Goal: Browse casually: Explore the website without a specific task or goal

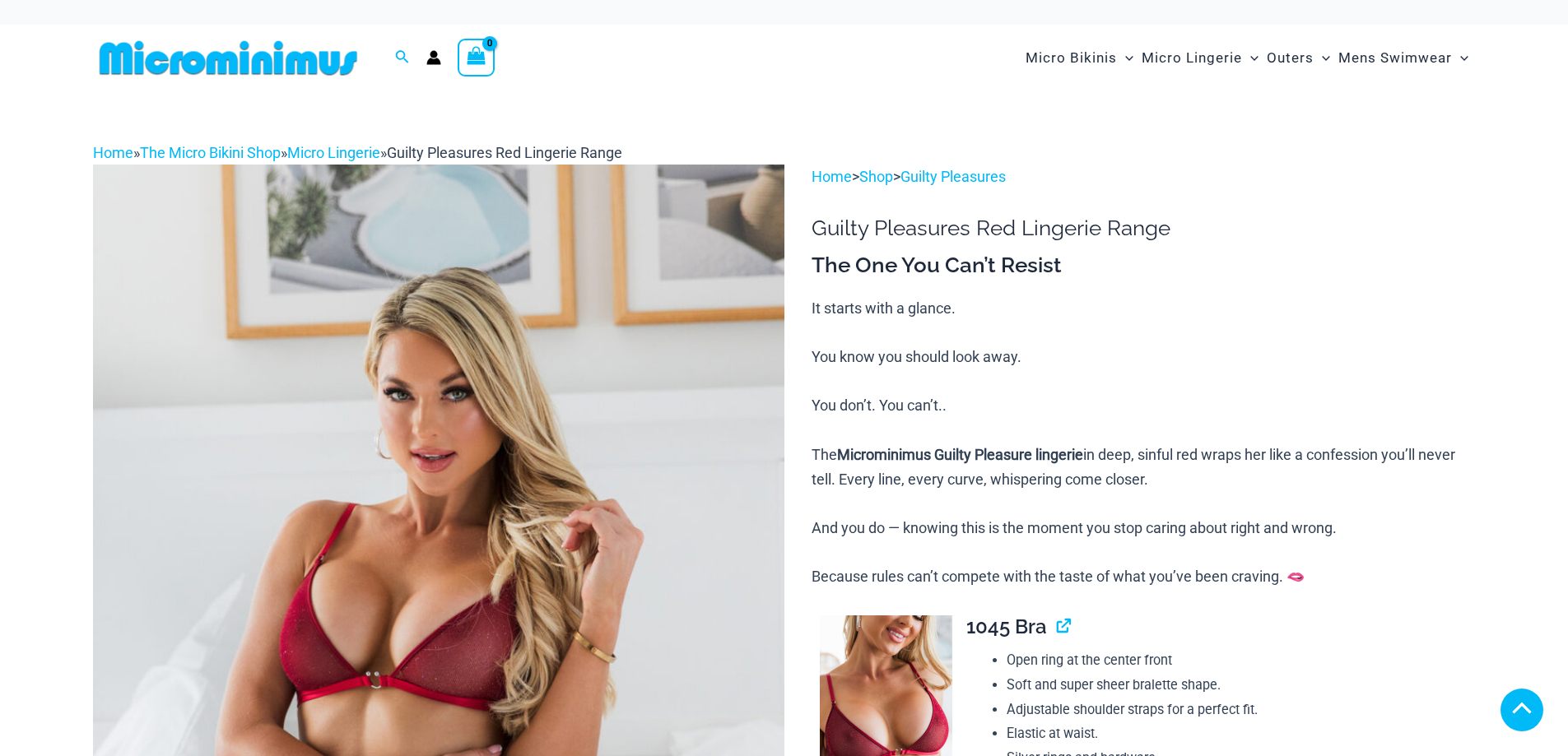
scroll to position [494, 0]
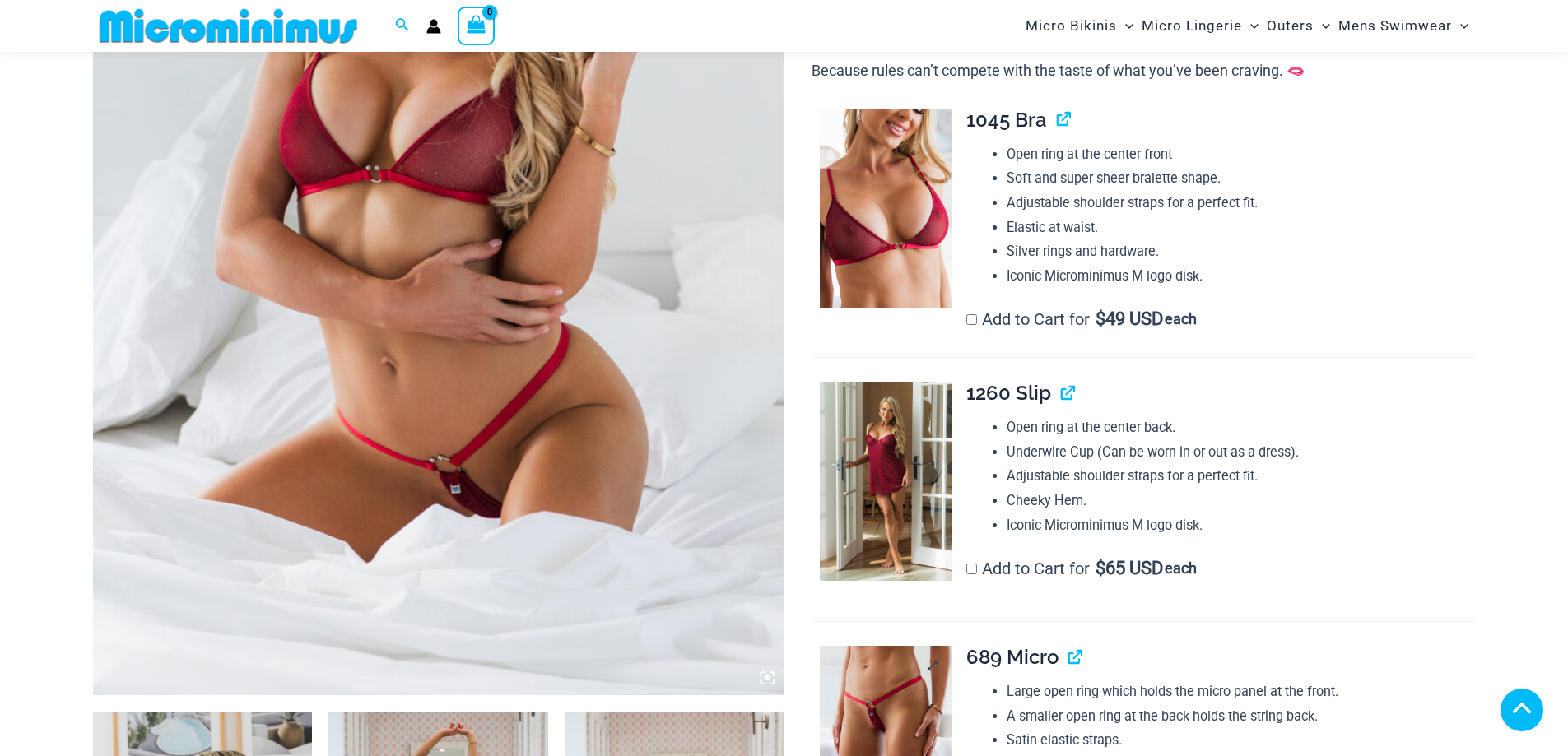
click at [896, 646] on img at bounding box center [886, 746] width 132 height 199
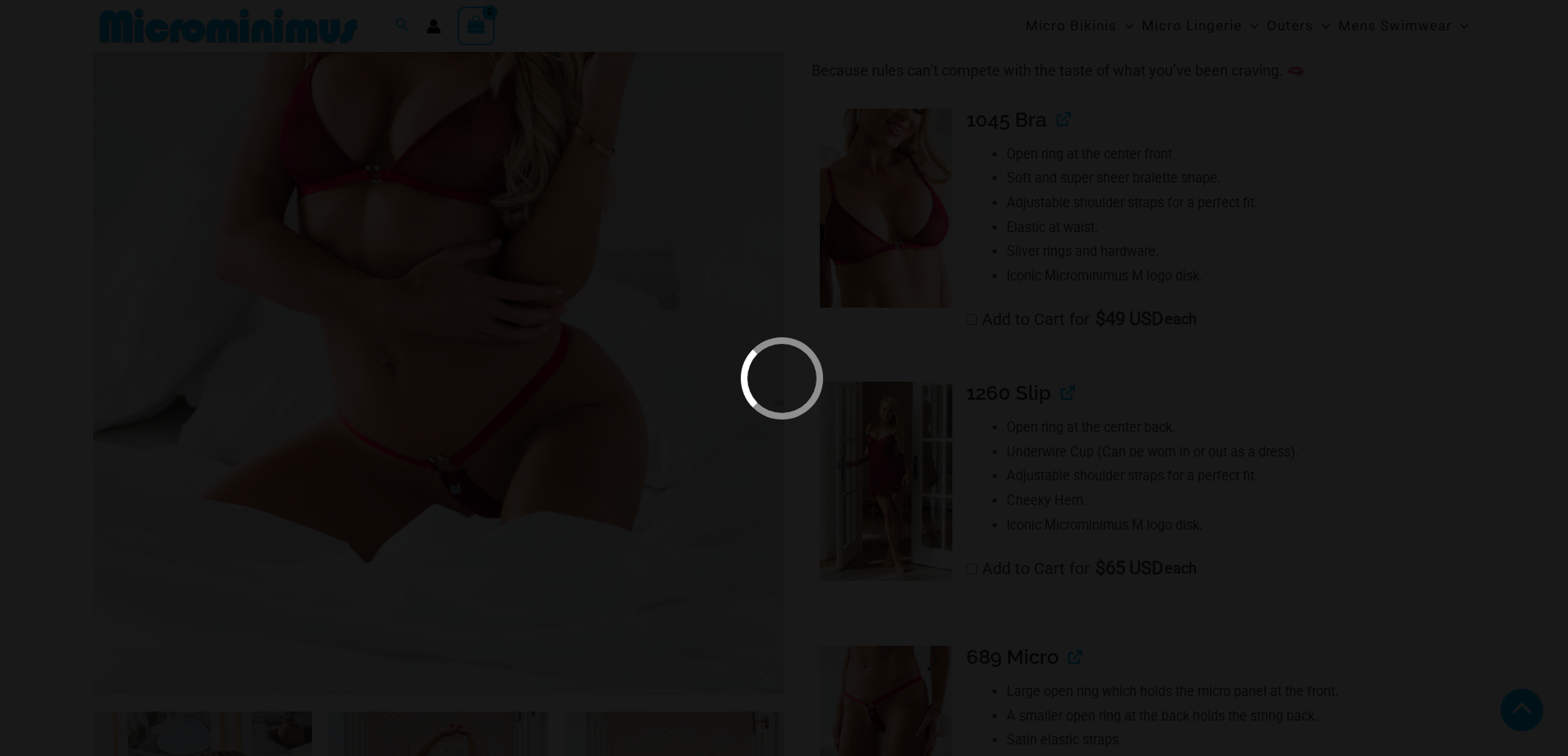
scroll to position [806, 0]
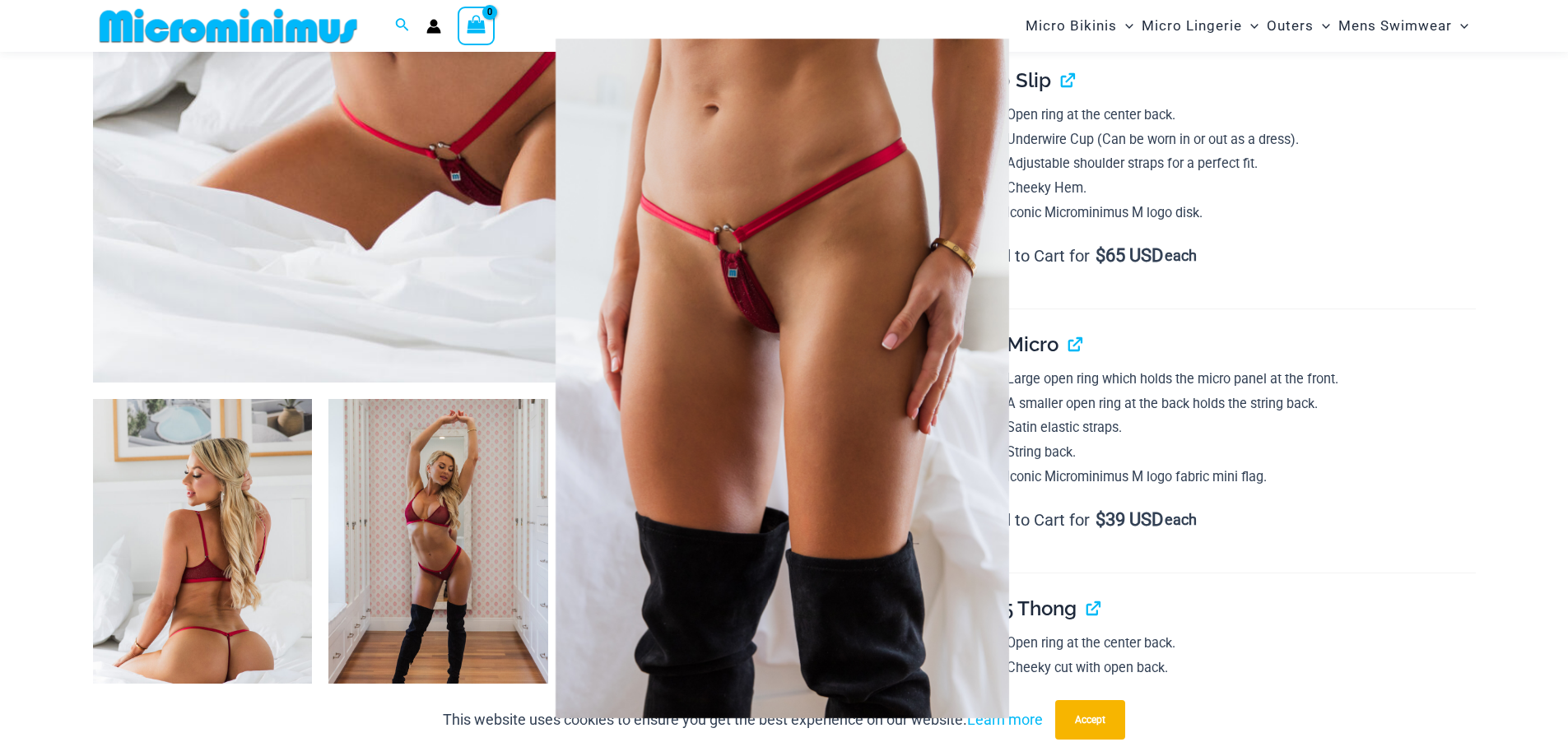
click at [726, 253] on img at bounding box center [782, 377] width 759 height 584
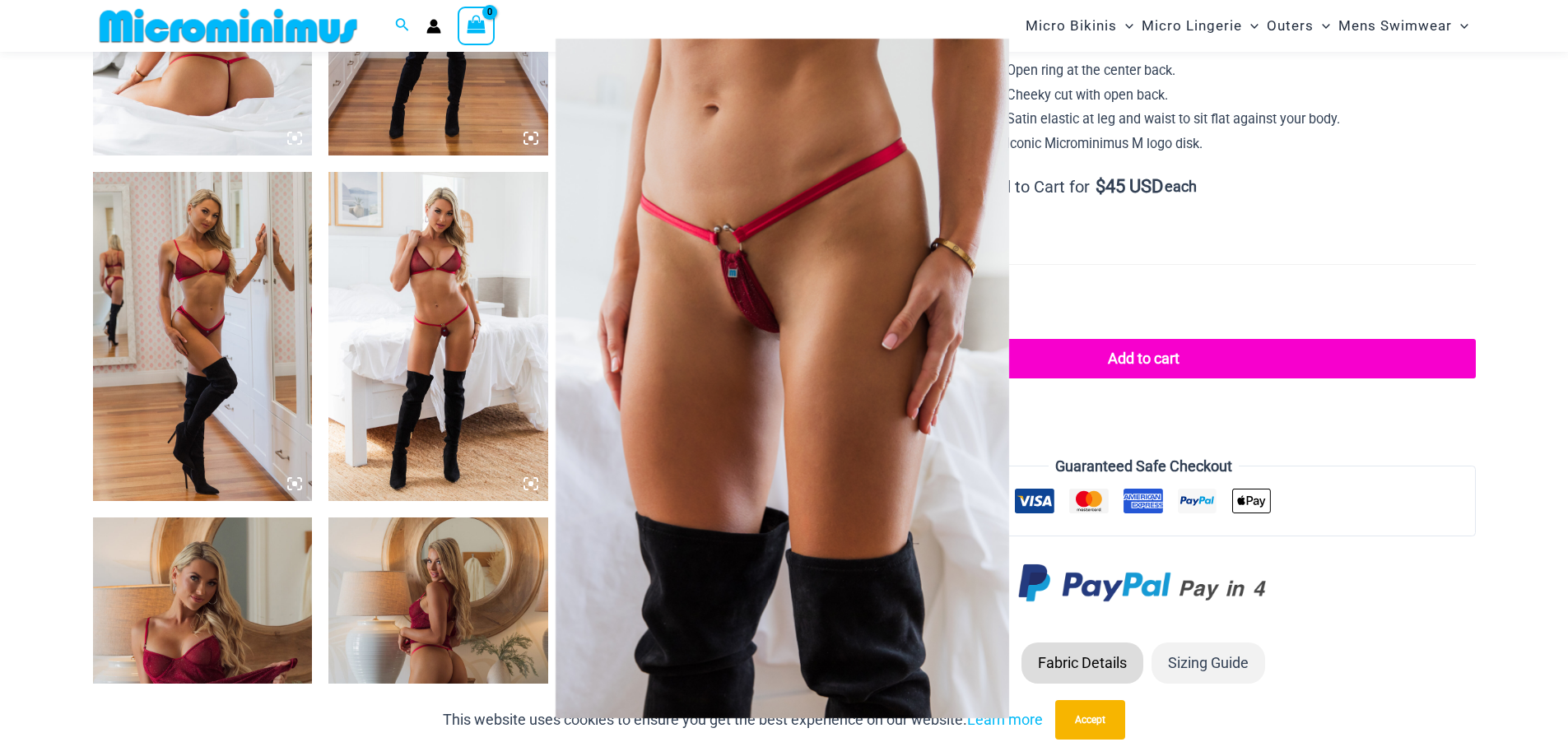
scroll to position [1382, 0]
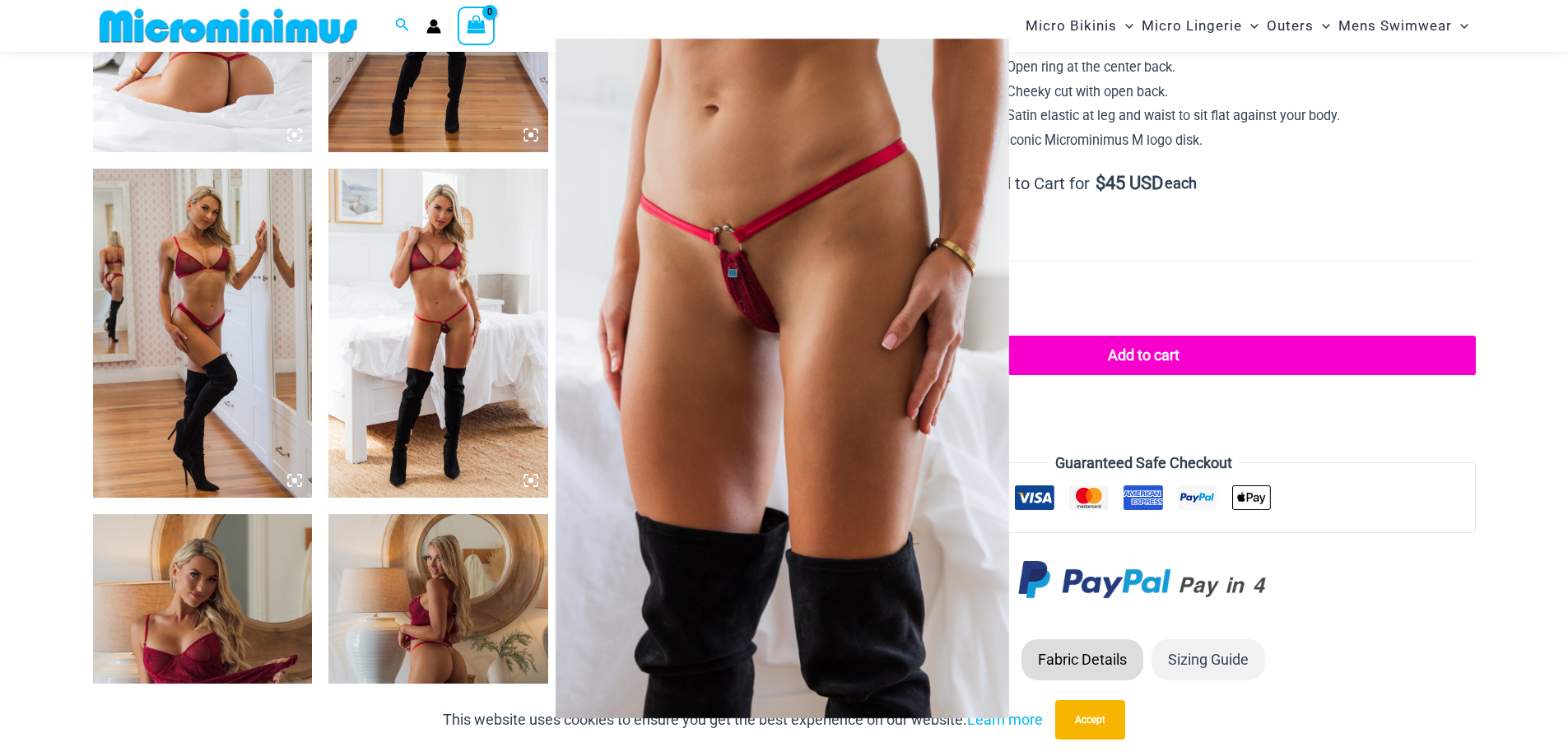
click at [502, 244] on div at bounding box center [784, 378] width 1568 height 756
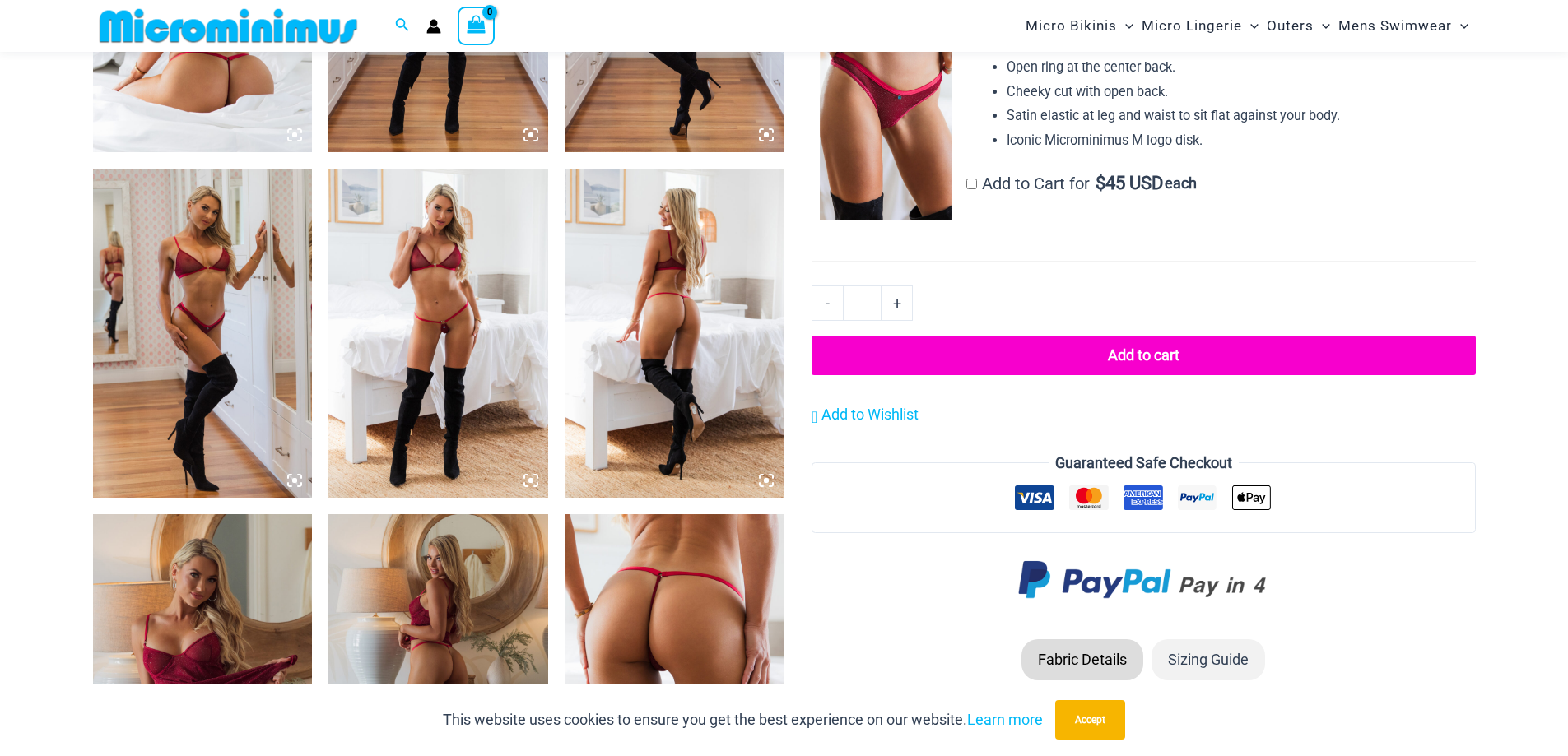
click at [506, 242] on img at bounding box center [438, 333] width 220 height 330
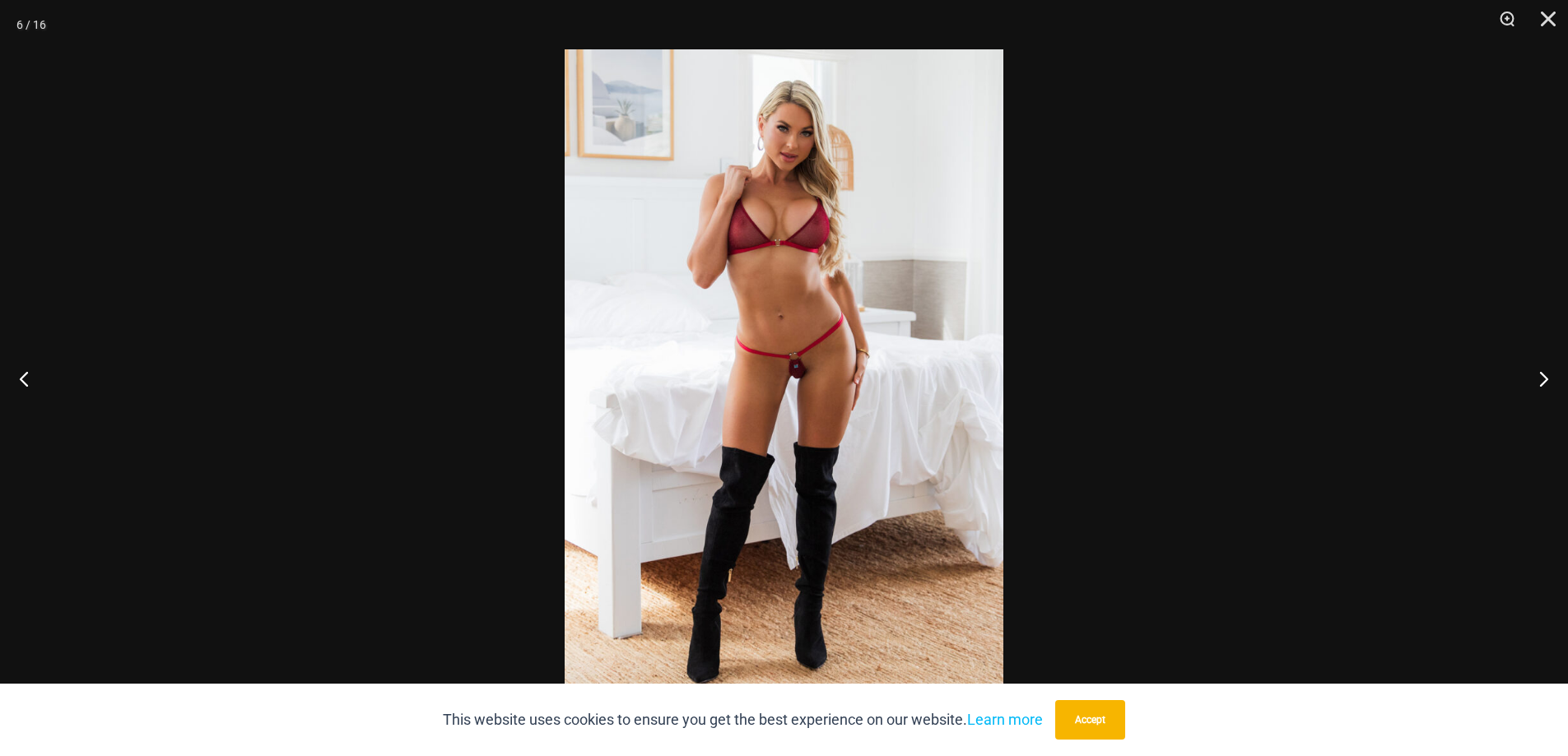
click at [712, 313] on img at bounding box center [784, 378] width 439 height 657
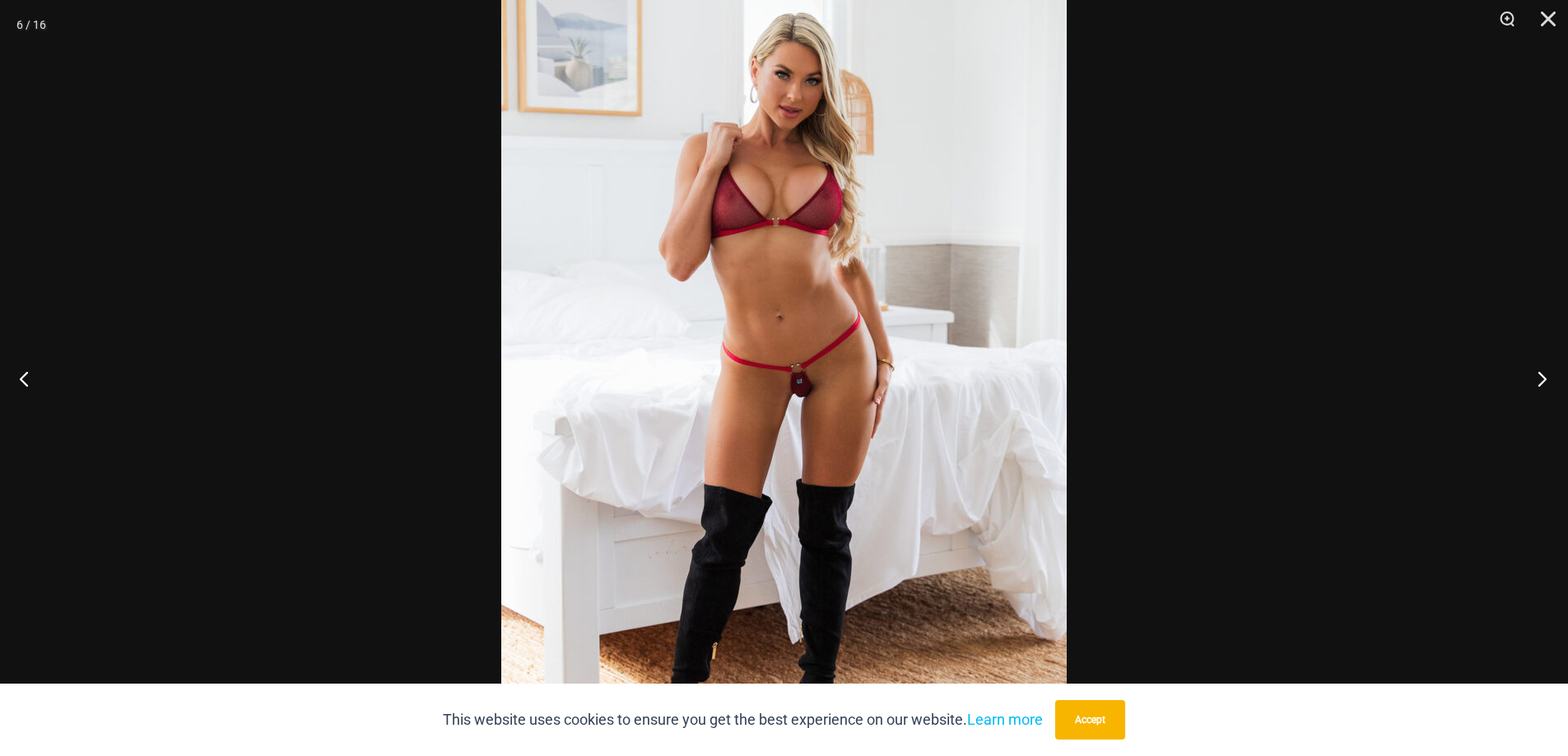
click at [1548, 380] on button "Next" at bounding box center [1537, 378] width 62 height 83
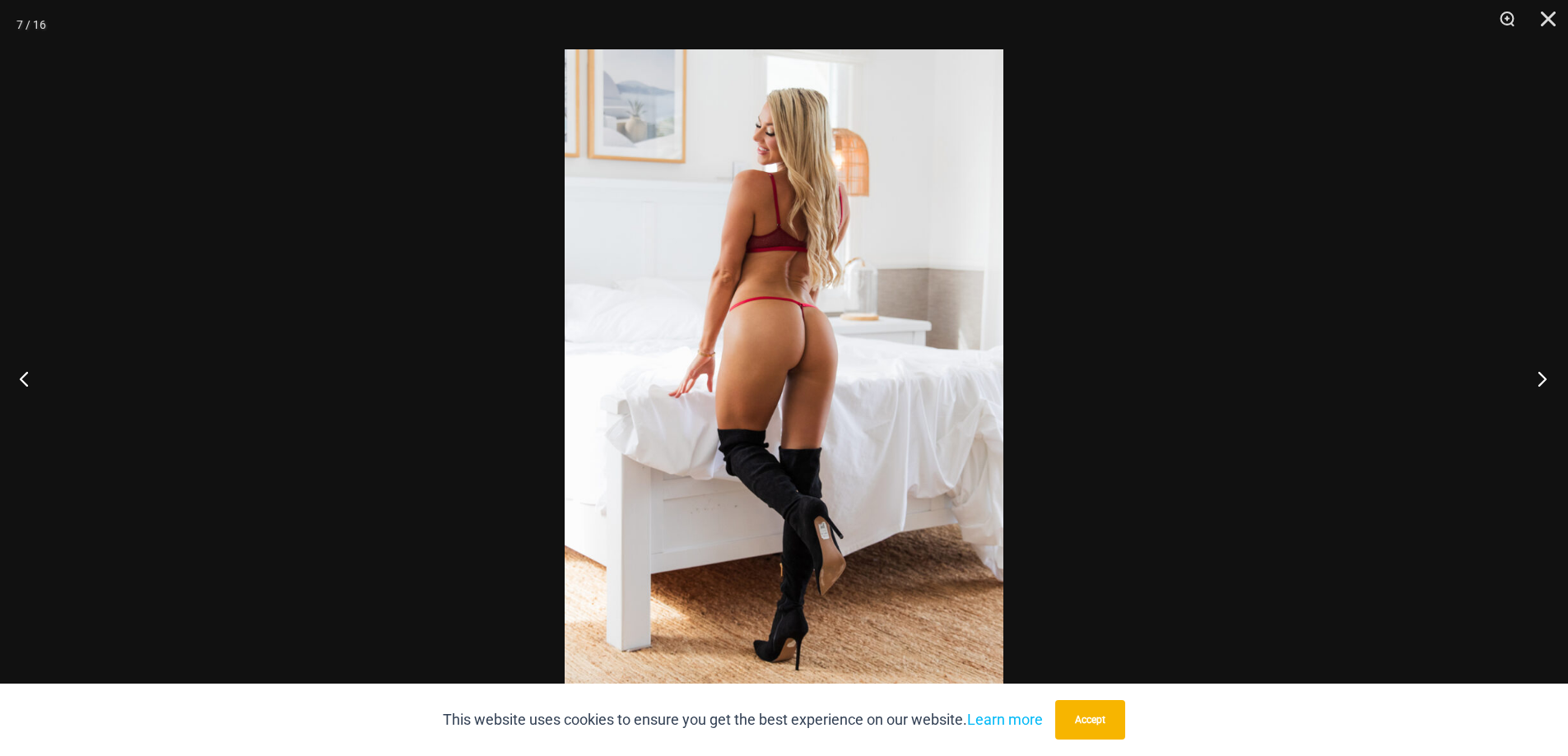
click at [1548, 380] on button "Next" at bounding box center [1537, 378] width 62 height 83
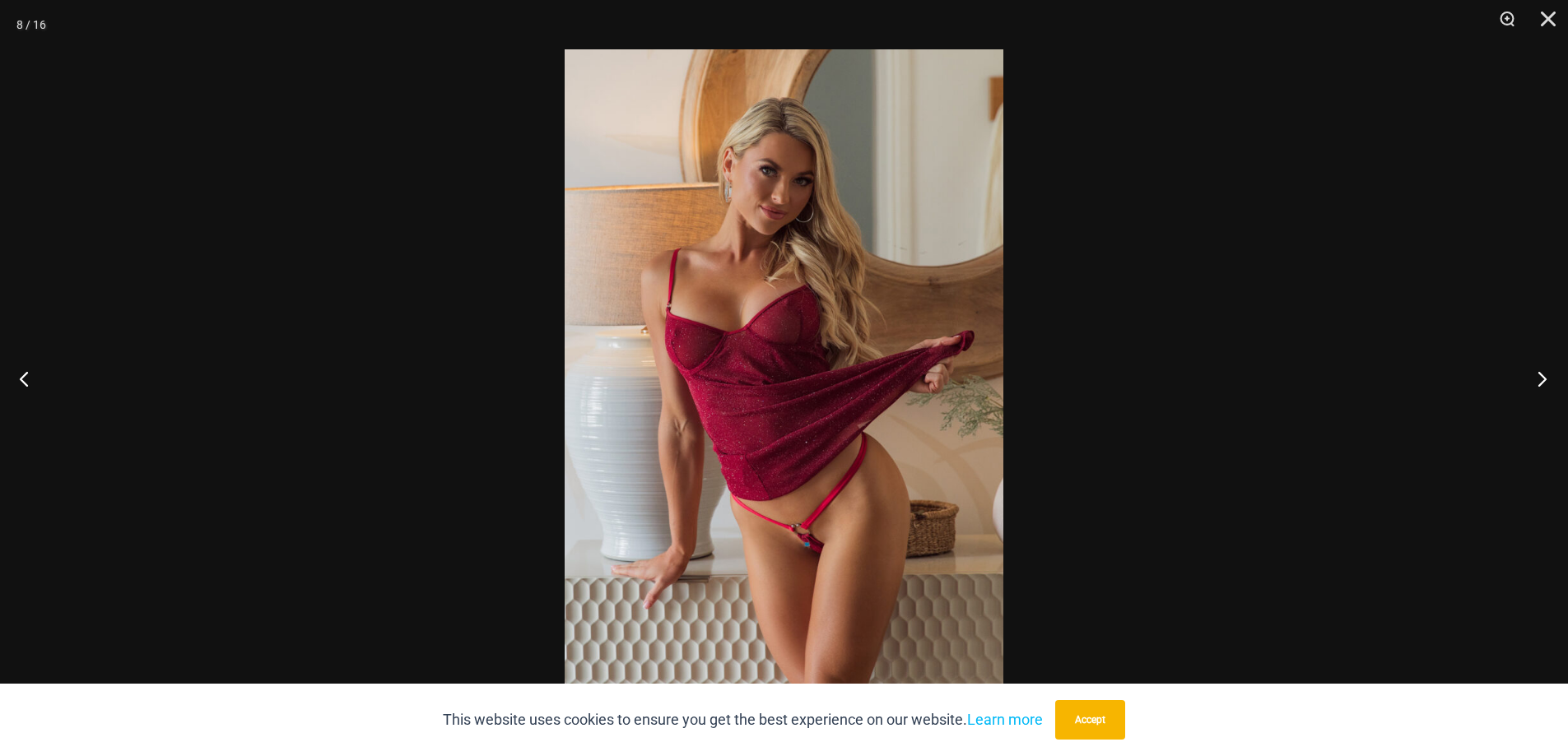
click at [1548, 380] on button "Next" at bounding box center [1537, 378] width 62 height 83
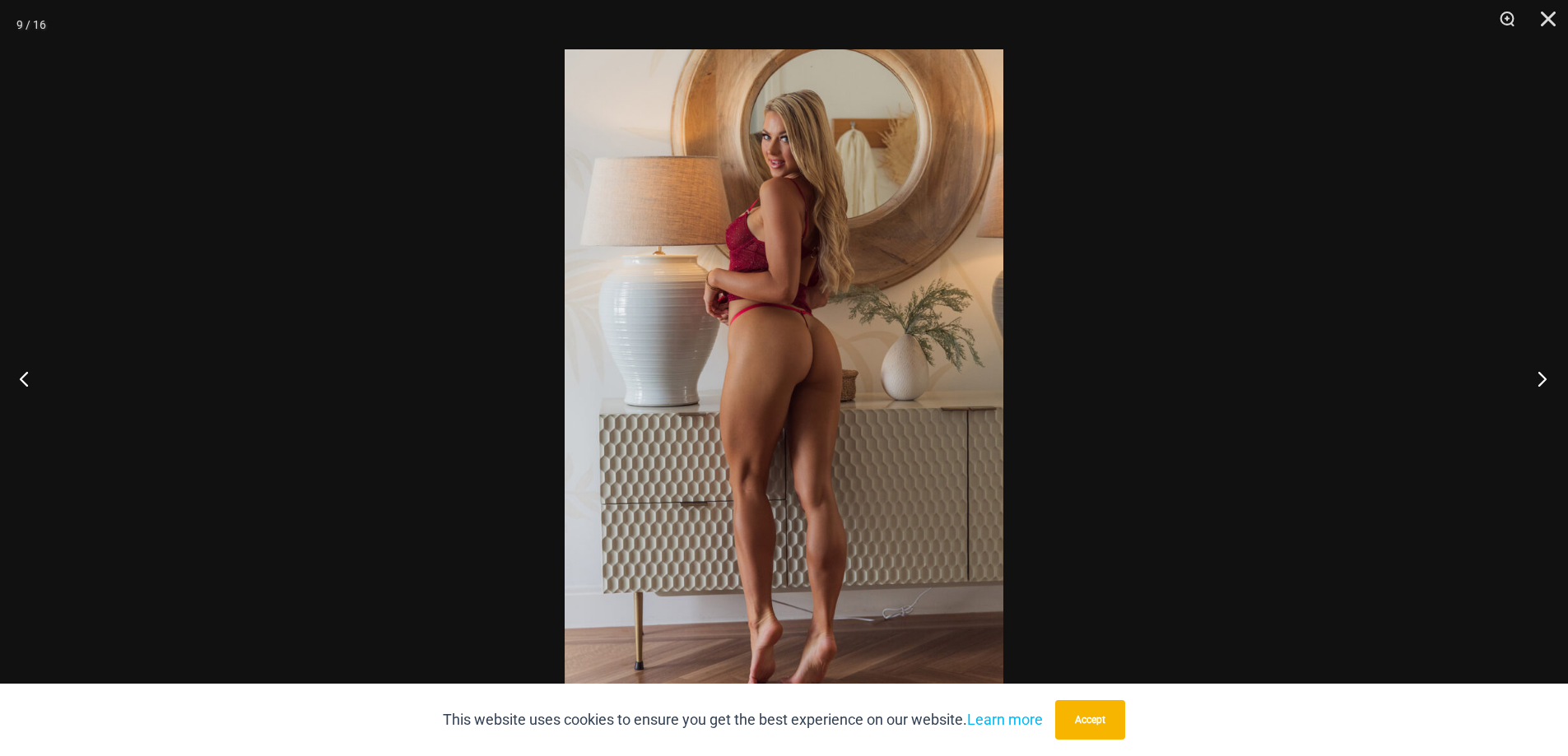
click at [1548, 380] on button "Next" at bounding box center [1537, 378] width 62 height 83
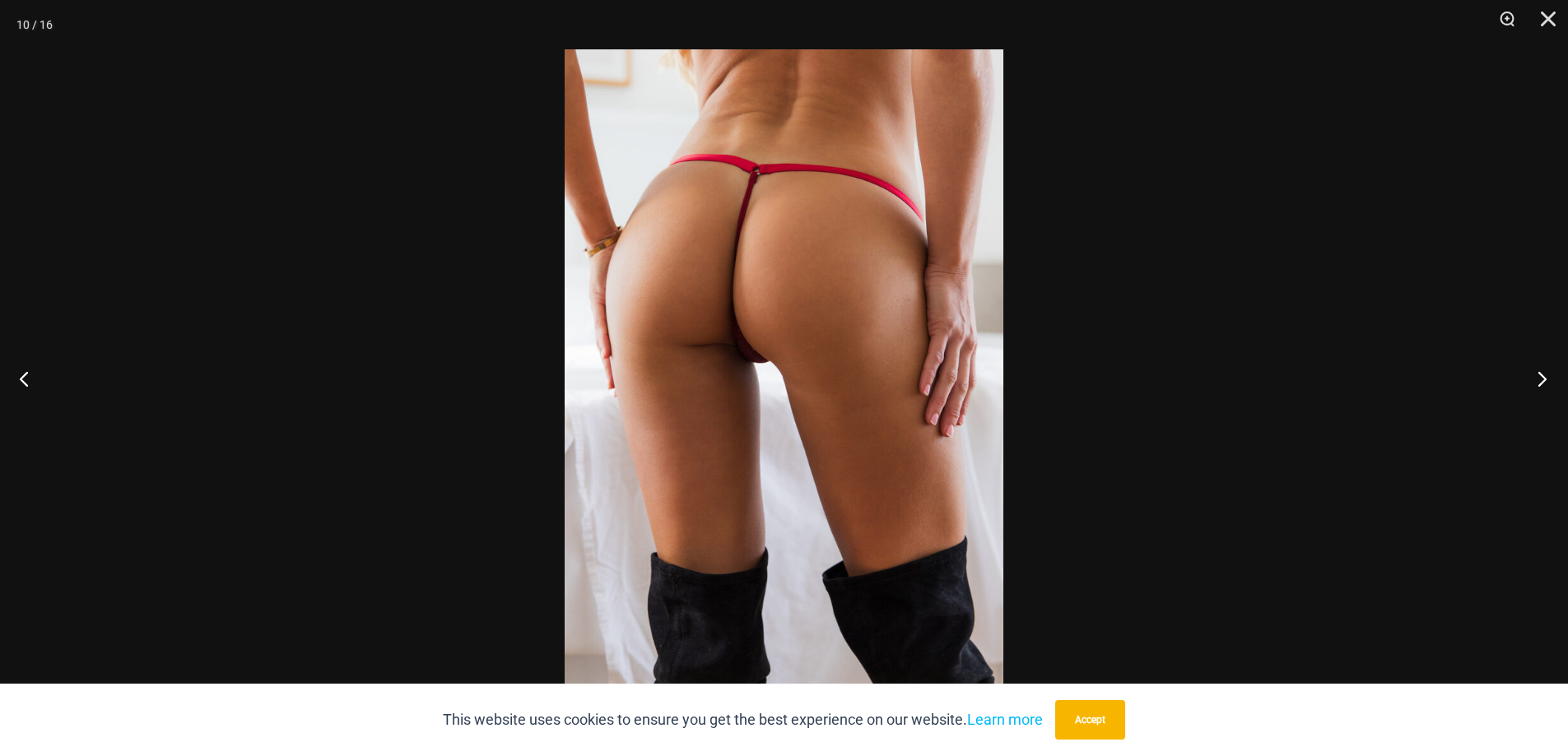
click at [1548, 380] on button "Next" at bounding box center [1537, 378] width 62 height 83
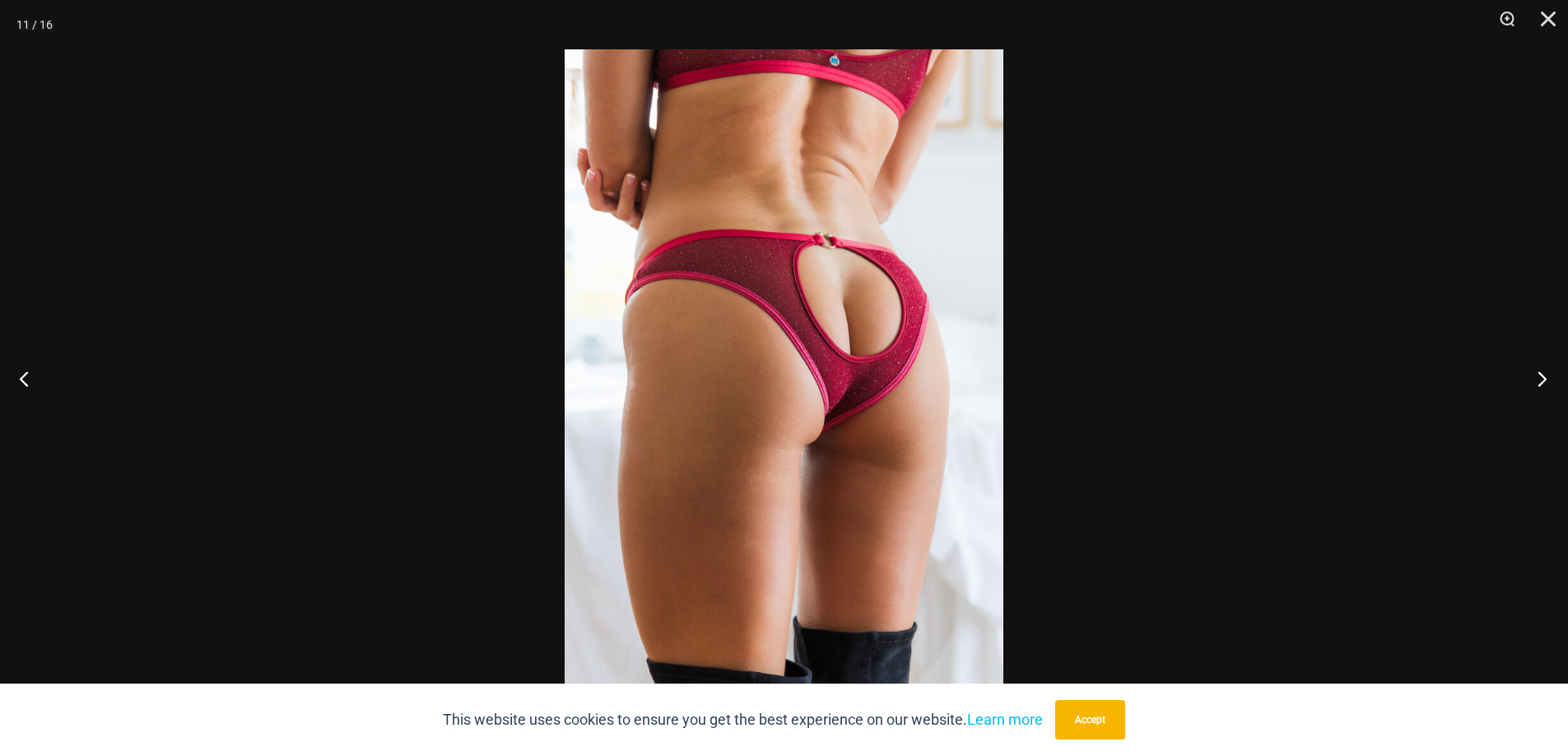
click at [1548, 380] on button "Next" at bounding box center [1537, 378] width 62 height 83
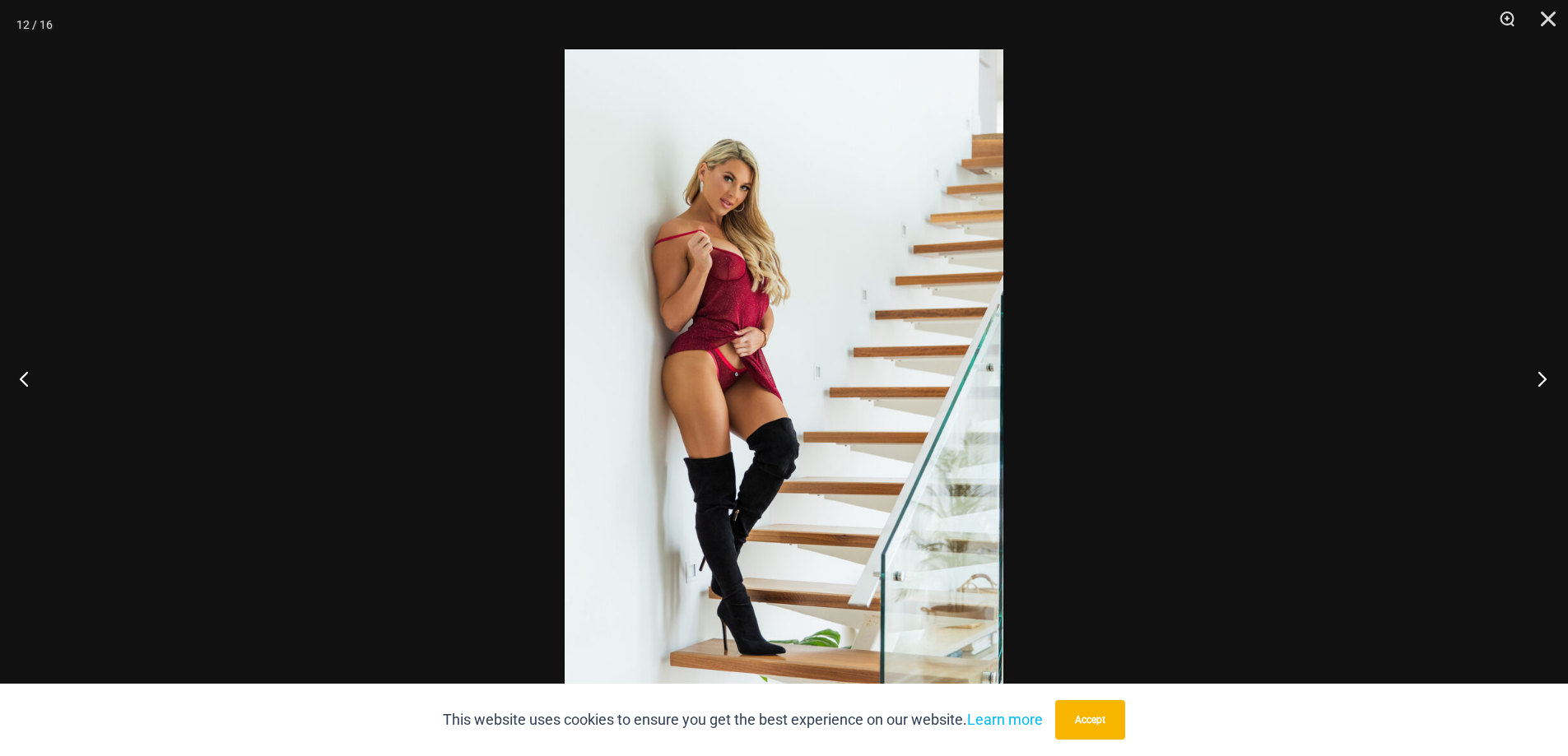
click at [1548, 380] on button "Next" at bounding box center [1537, 378] width 62 height 83
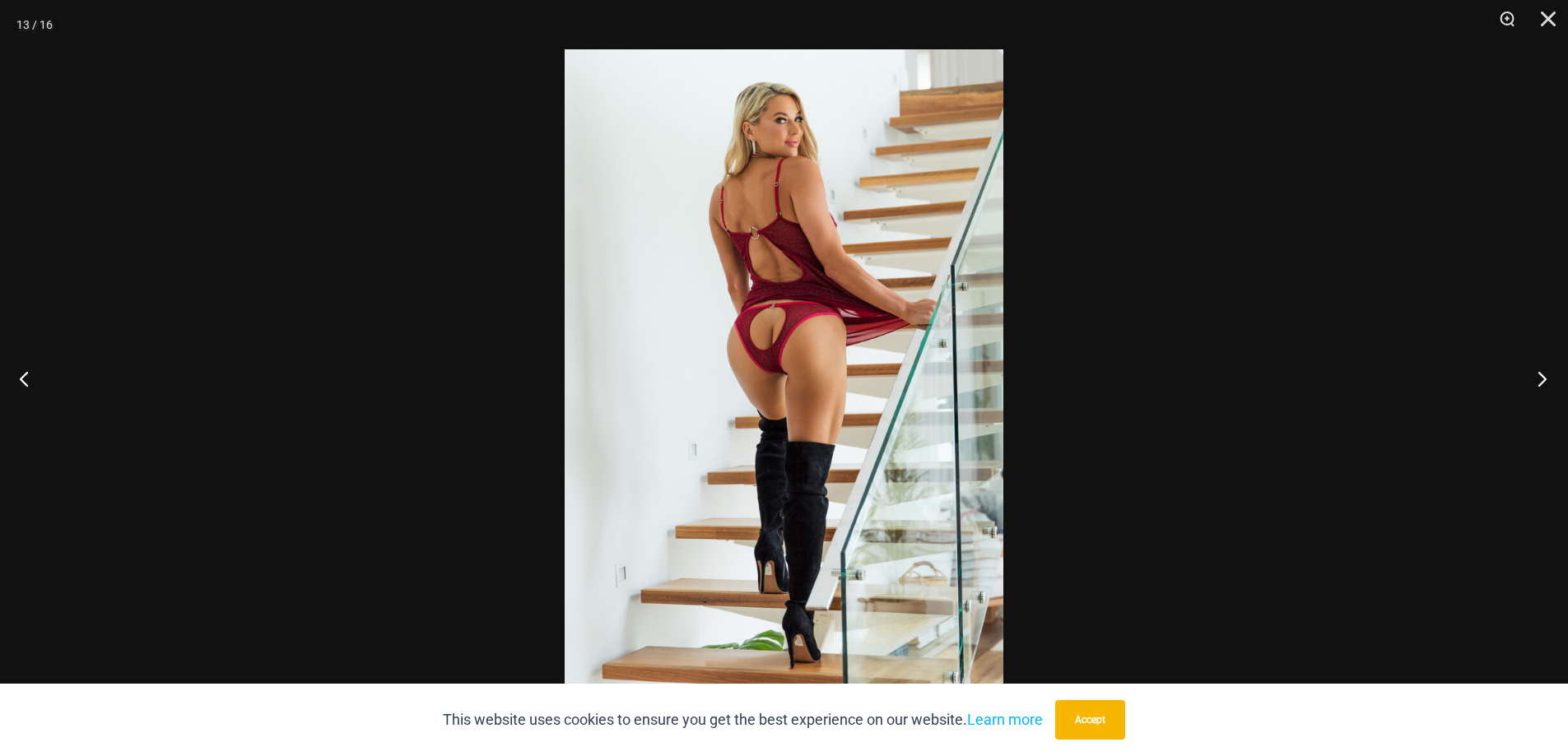
click at [1548, 380] on button "Next" at bounding box center [1537, 378] width 62 height 83
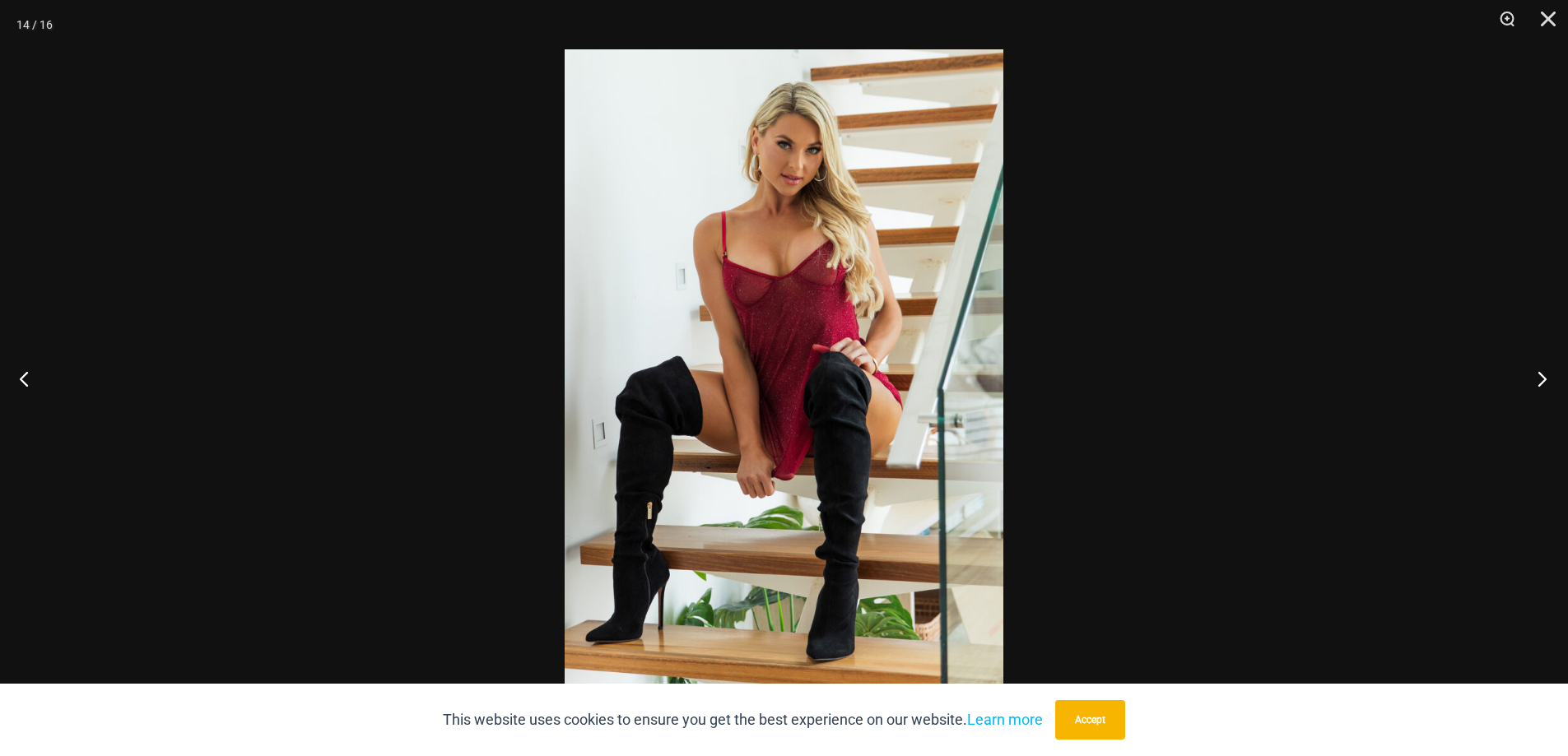
click at [1547, 377] on button "Next" at bounding box center [1537, 378] width 62 height 83
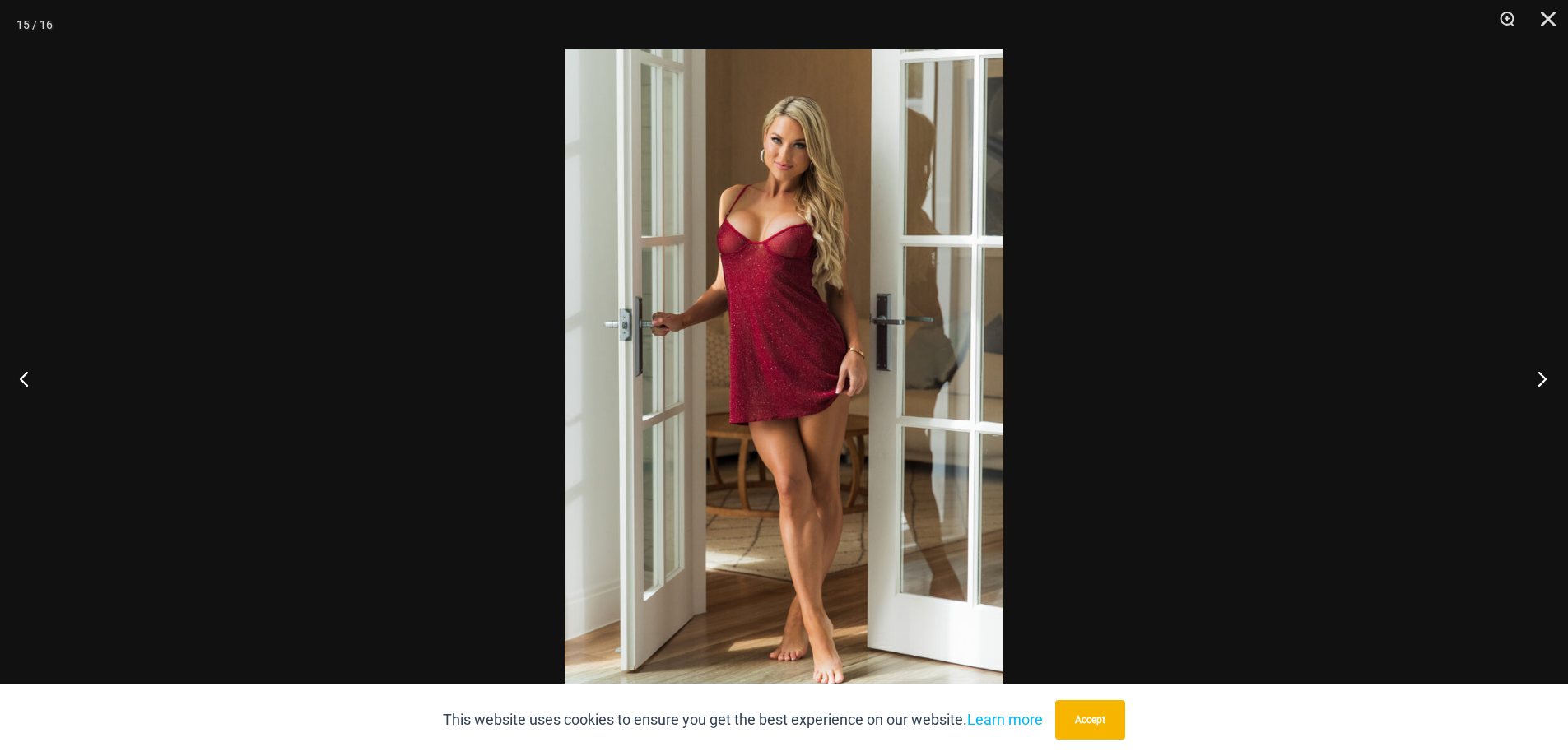
click at [1546, 373] on button "Next" at bounding box center [1537, 378] width 62 height 83
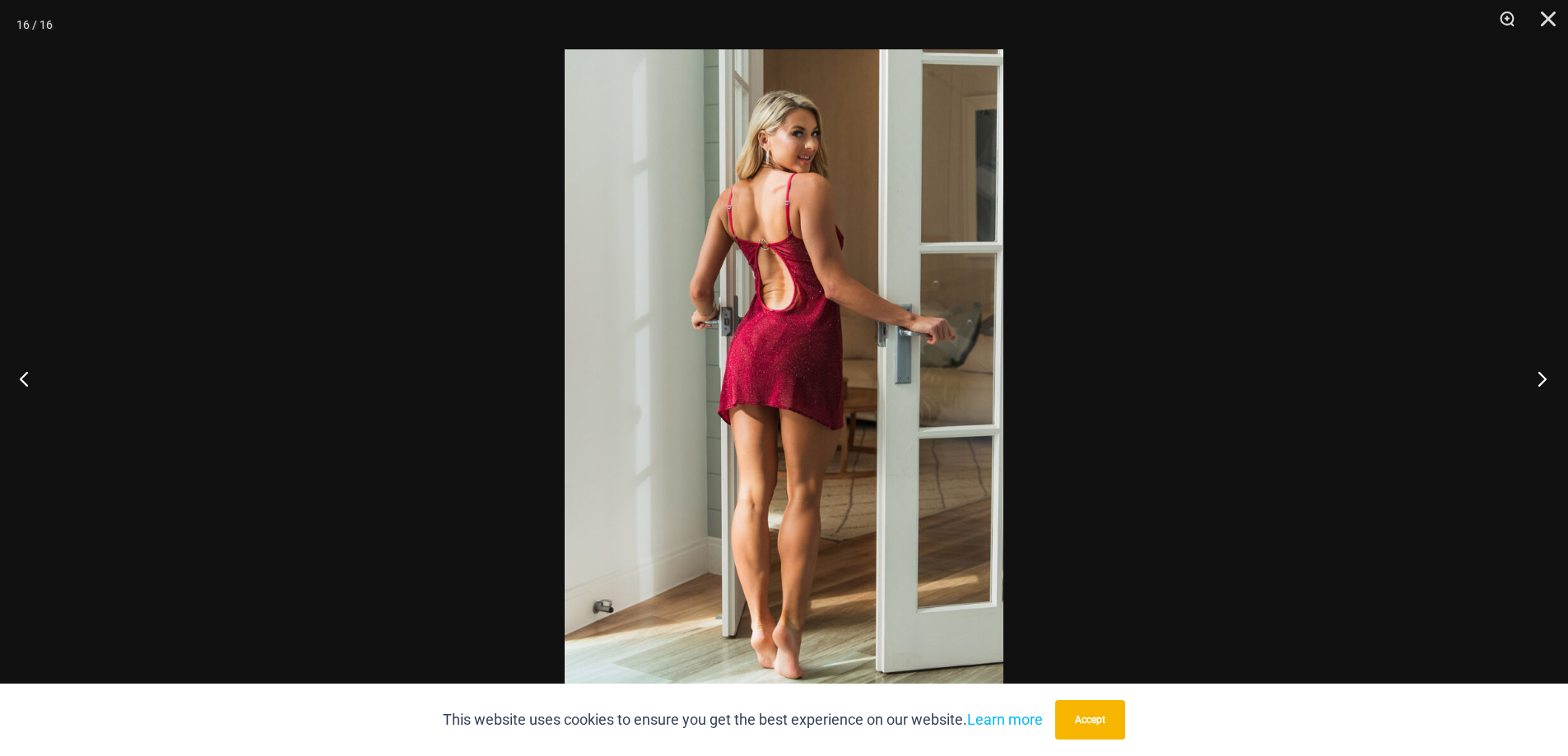
click at [1546, 373] on button "Next" at bounding box center [1537, 378] width 62 height 83
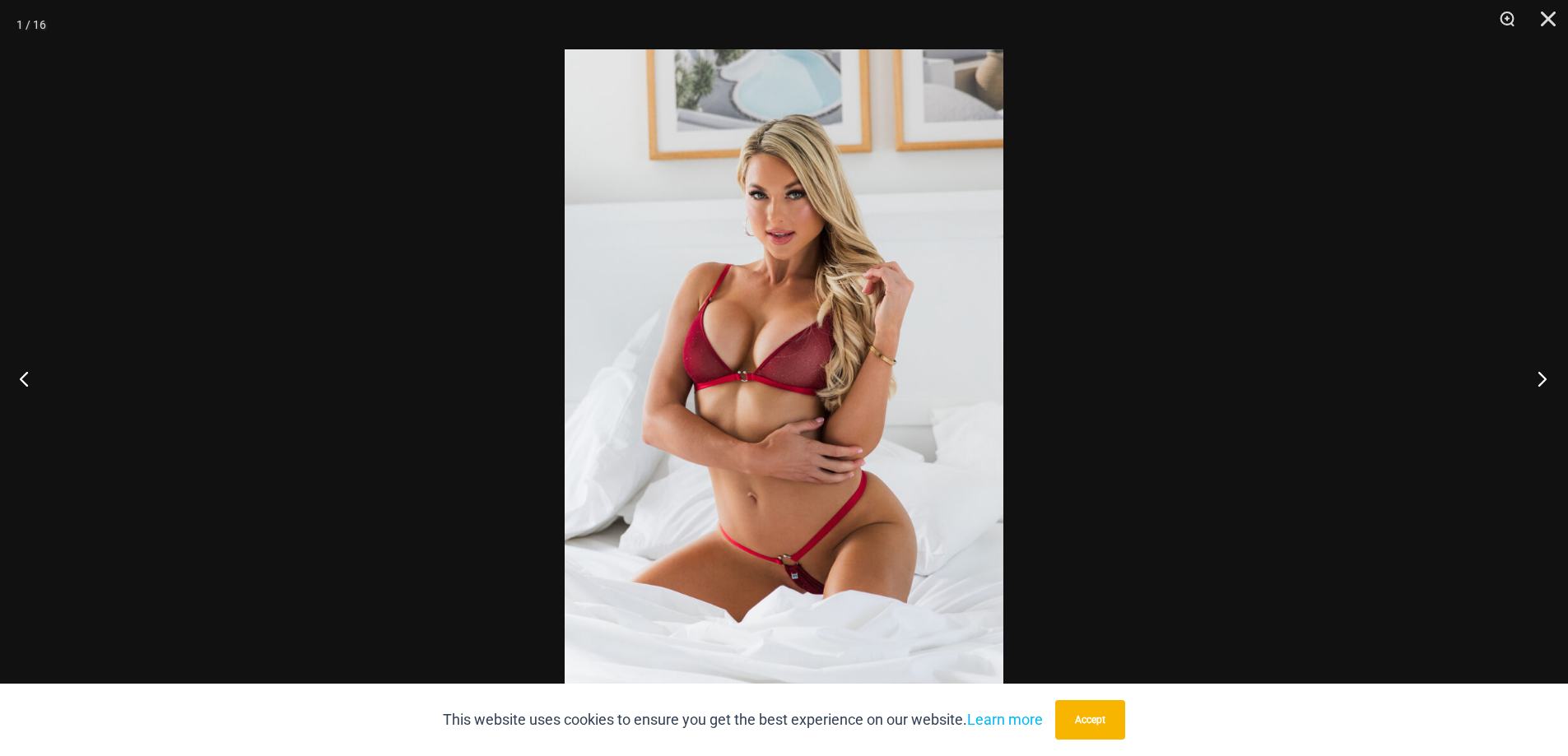
click at [1546, 373] on button "Next" at bounding box center [1537, 378] width 62 height 83
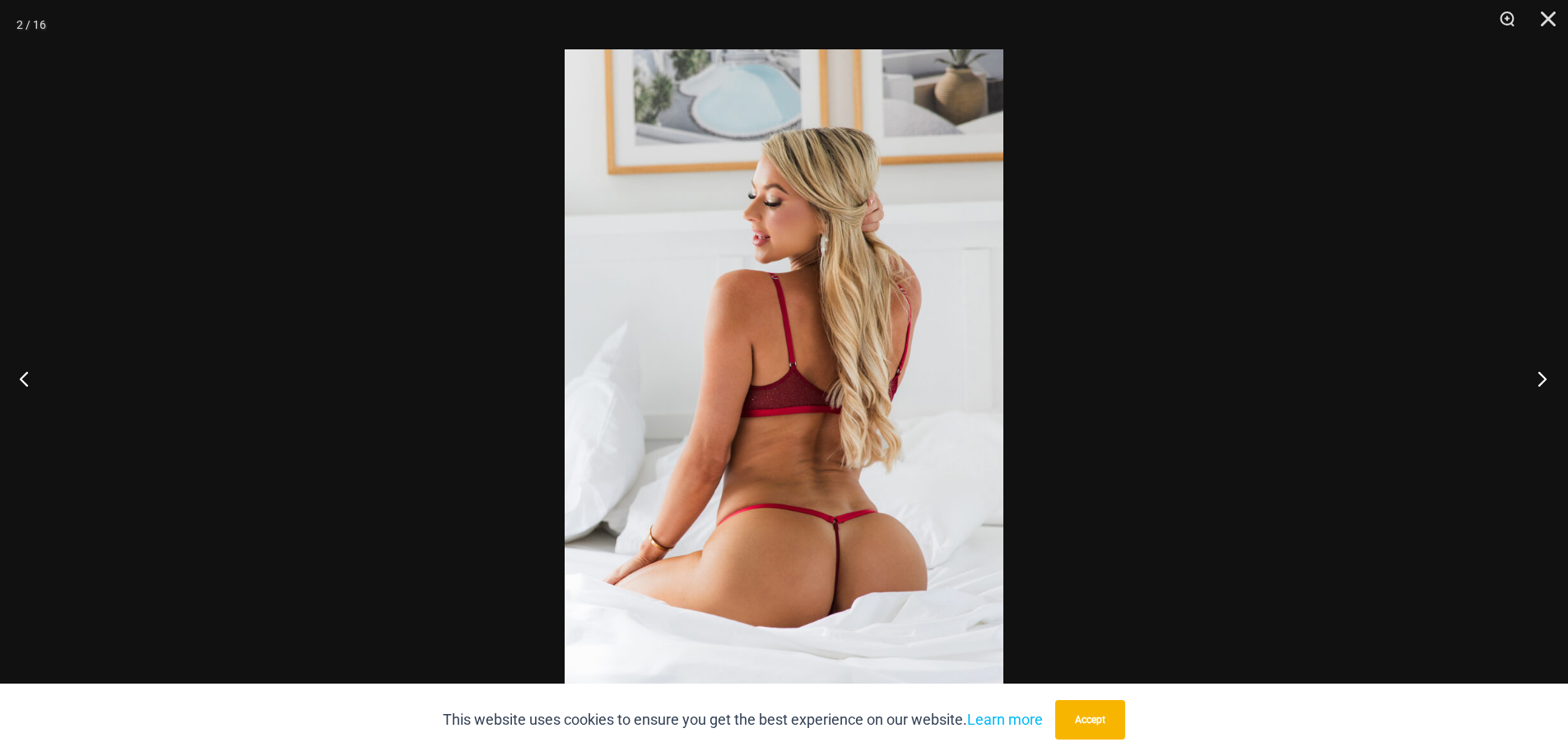
click at [1546, 373] on button "Next" at bounding box center [1537, 378] width 62 height 83
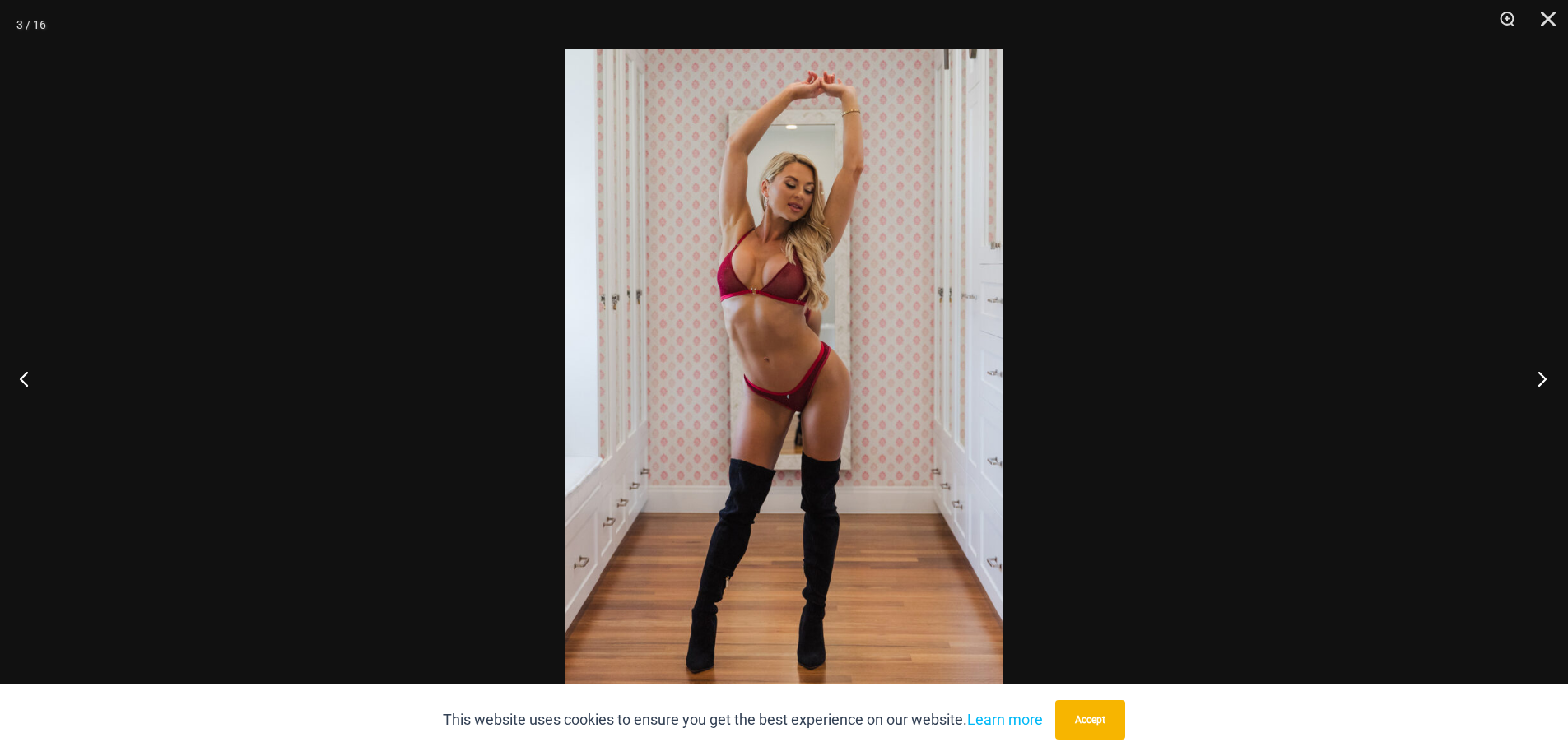
click at [1546, 373] on button "Next" at bounding box center [1537, 378] width 62 height 83
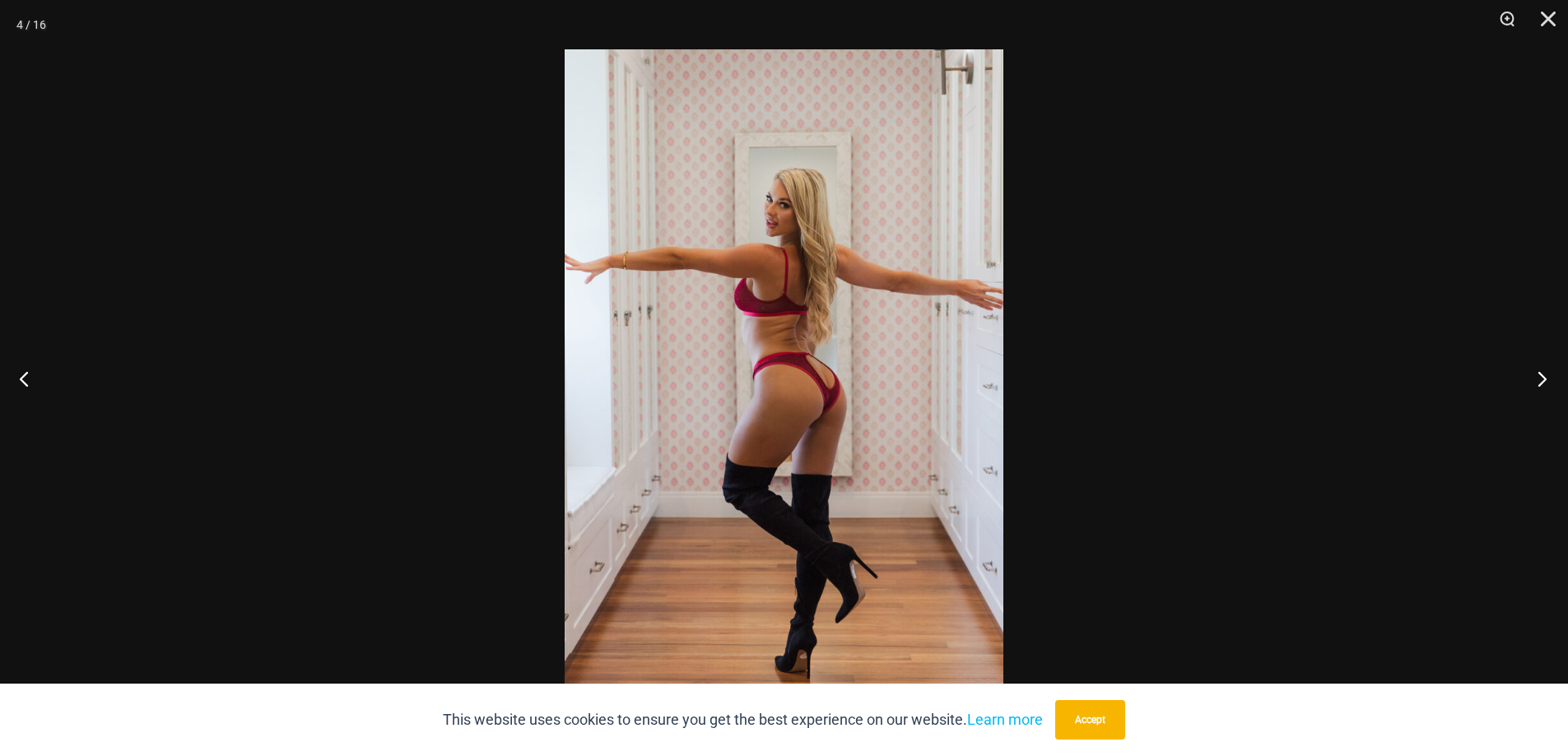
click at [1546, 373] on button "Next" at bounding box center [1537, 378] width 62 height 83
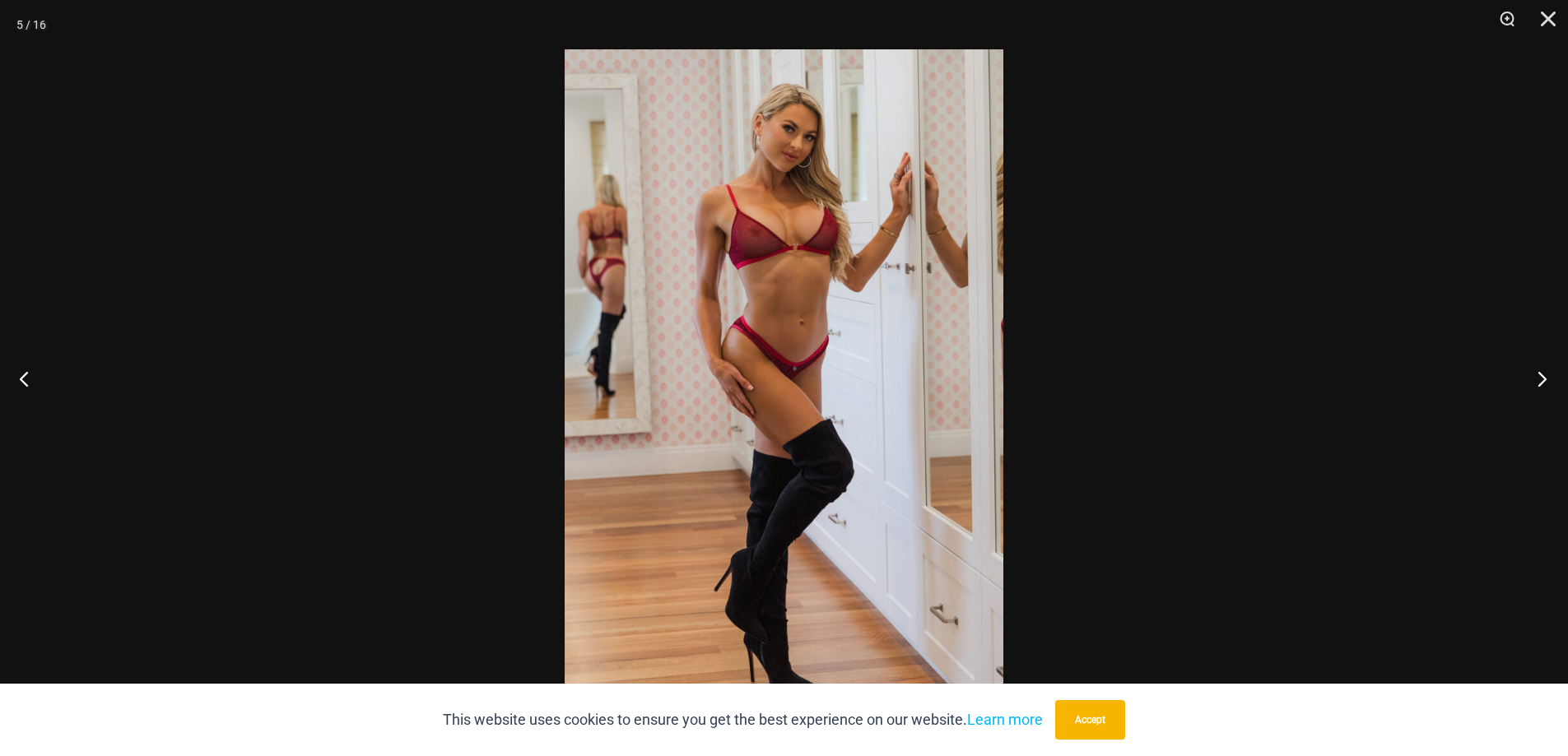
click at [1546, 373] on button "Next" at bounding box center [1537, 378] width 62 height 83
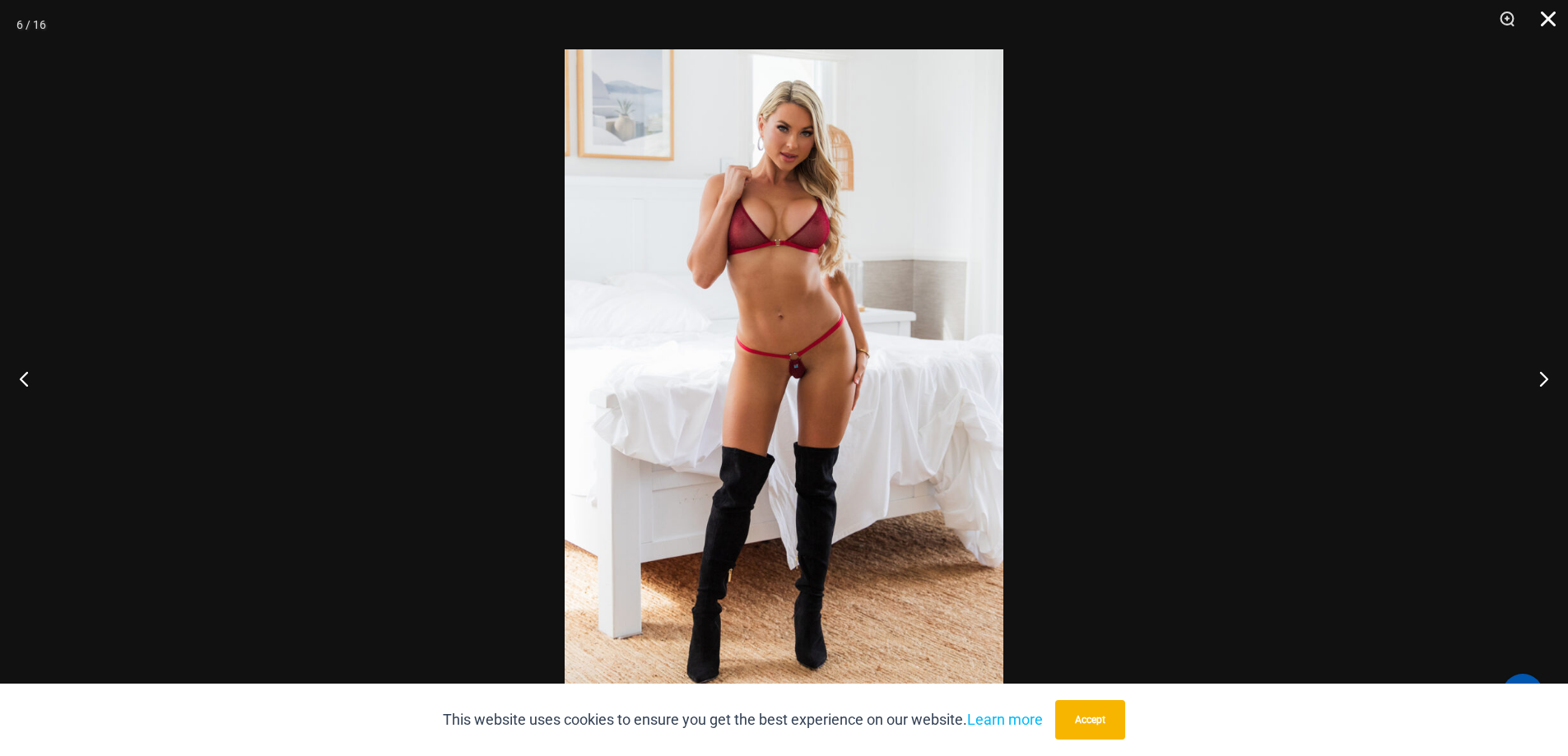
click at [1551, 22] on button "Close" at bounding box center [1542, 25] width 41 height 49
